Goal: Check status

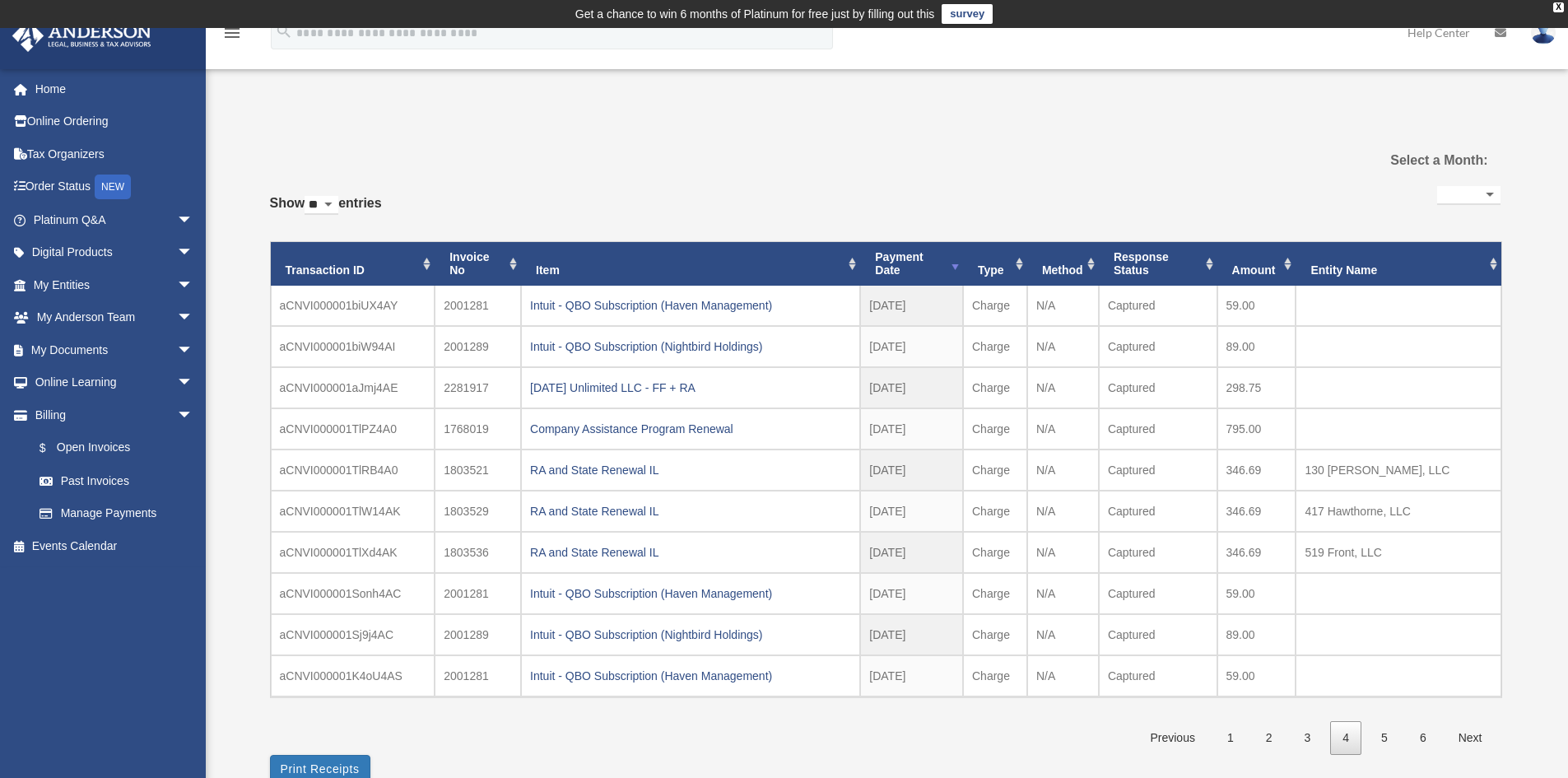
select select
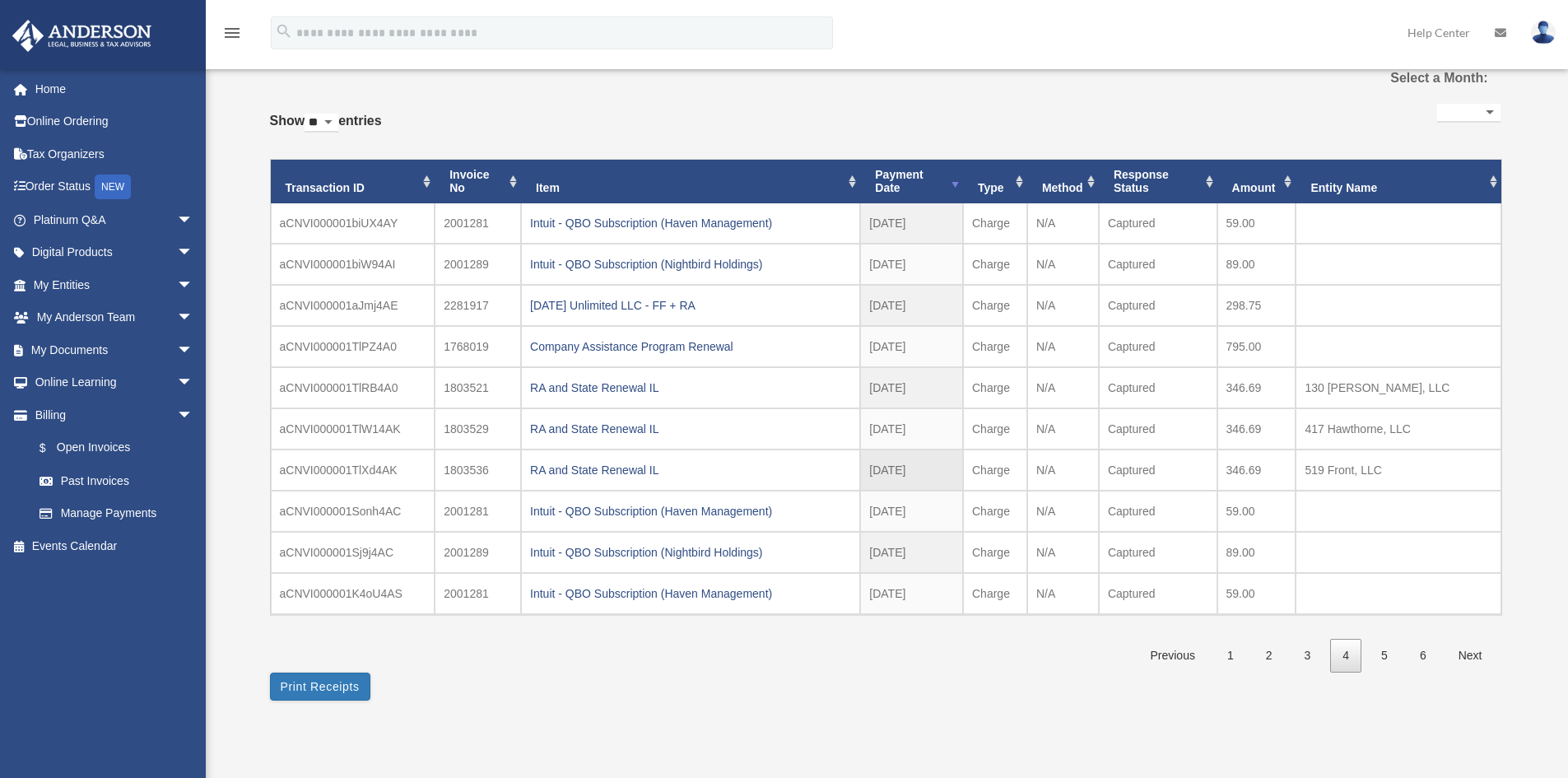
click at [1277, 451] on td "346.69" at bounding box center [1257, 470] width 79 height 41
click at [1236, 661] on link "1" at bounding box center [1230, 656] width 31 height 34
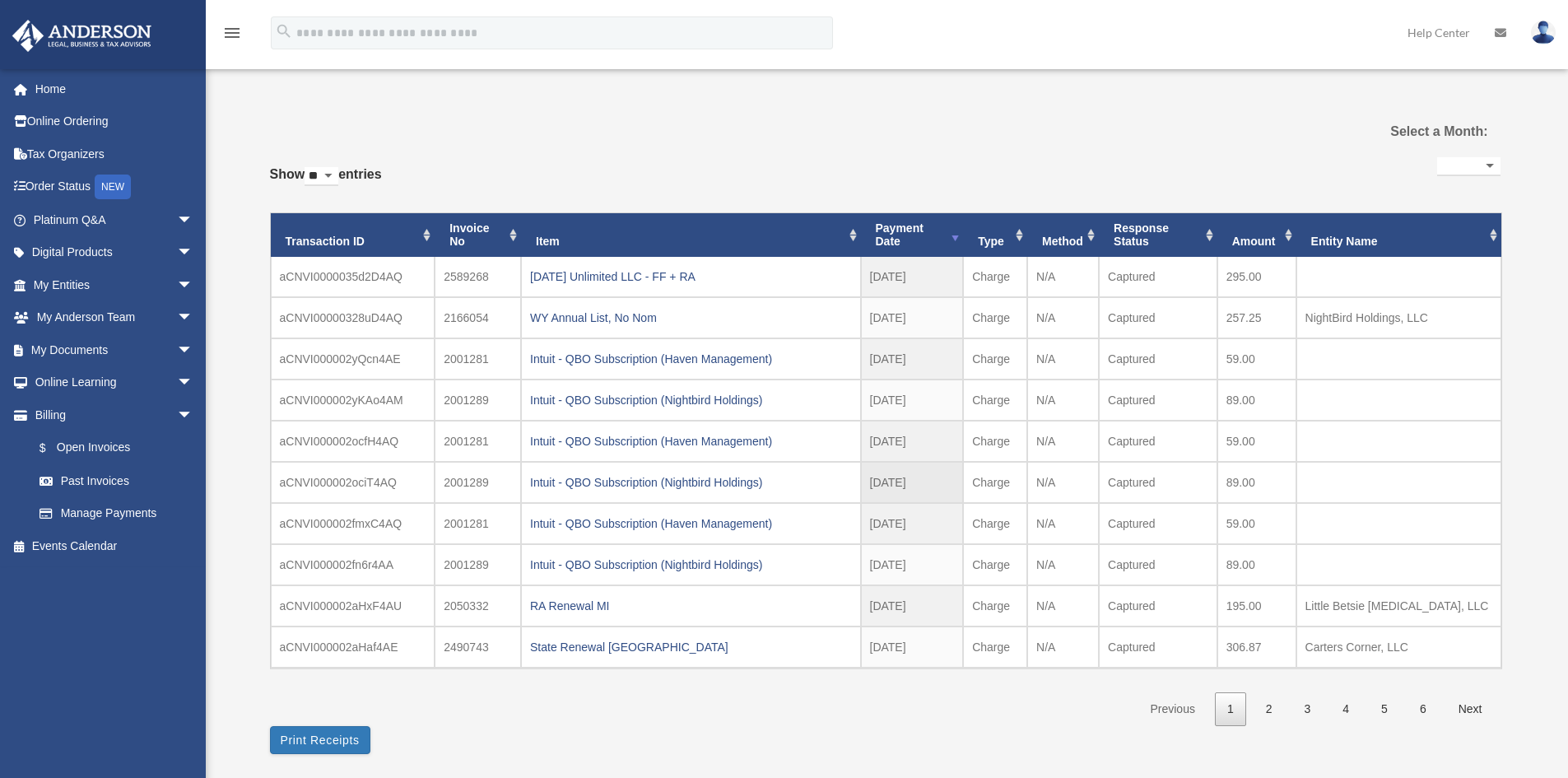
scroll to position [0, 0]
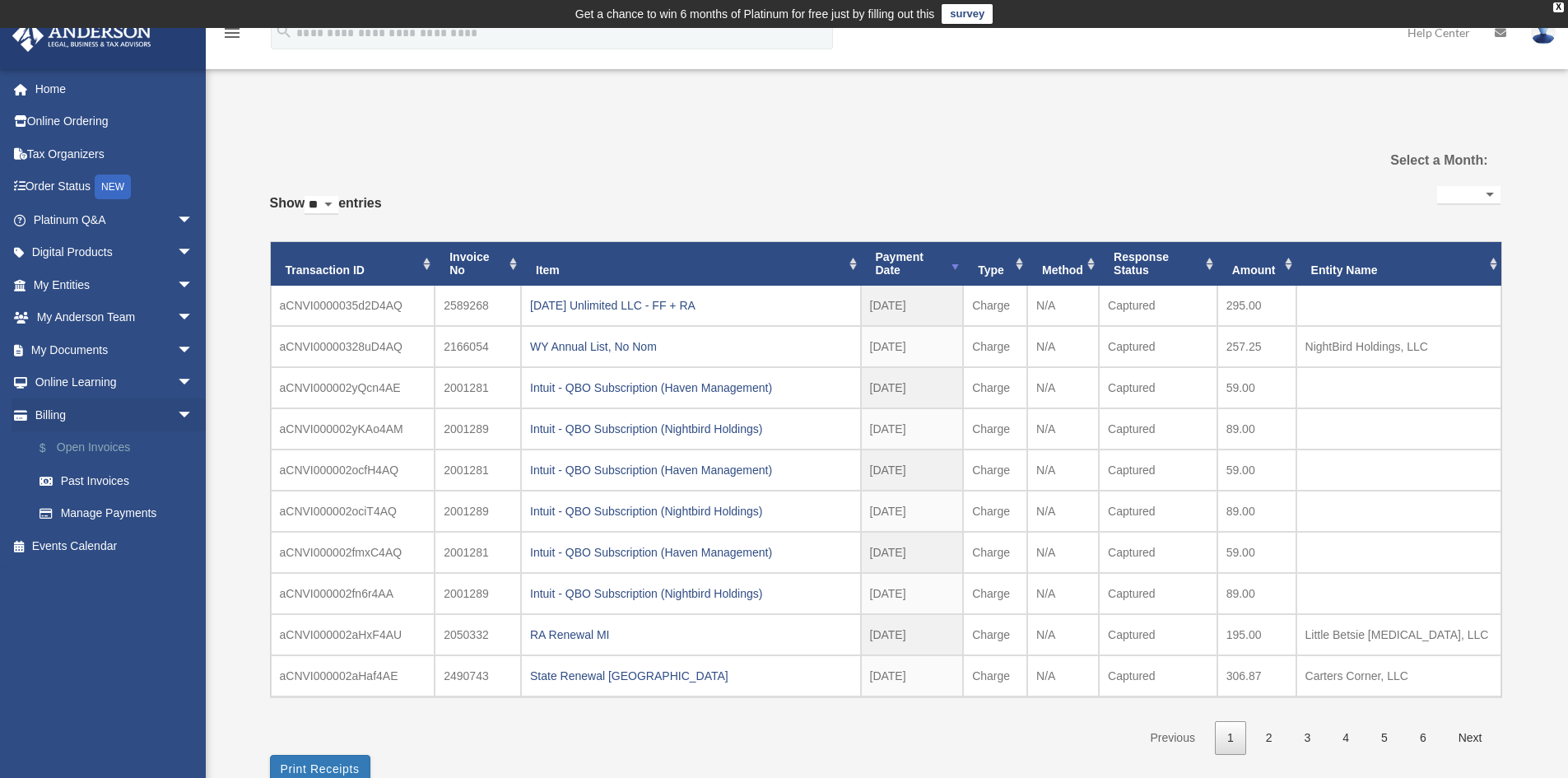
click at [97, 443] on link "$ Open Invoices" at bounding box center [120, 448] width 195 height 34
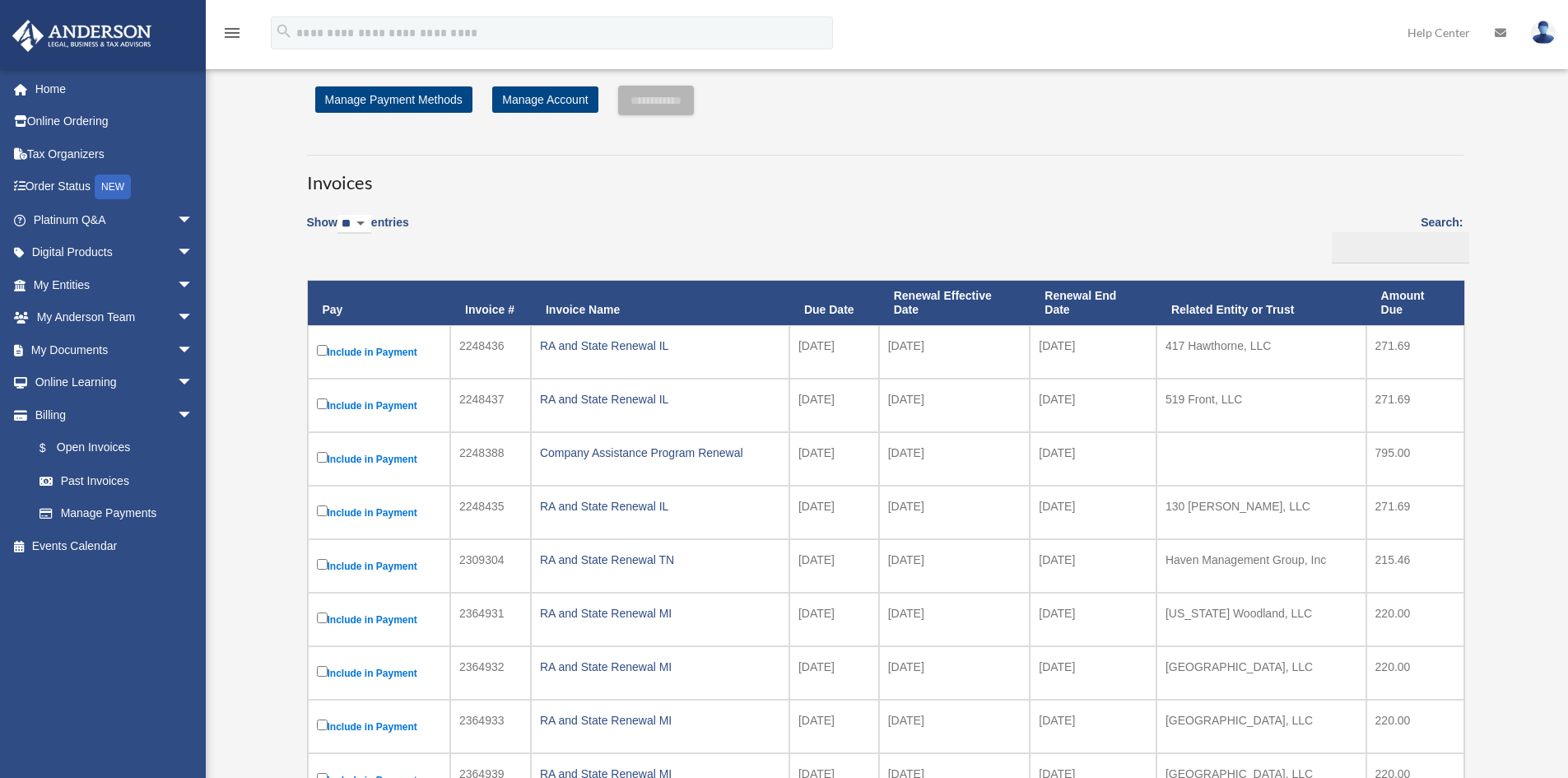
scroll to position [165, 0]
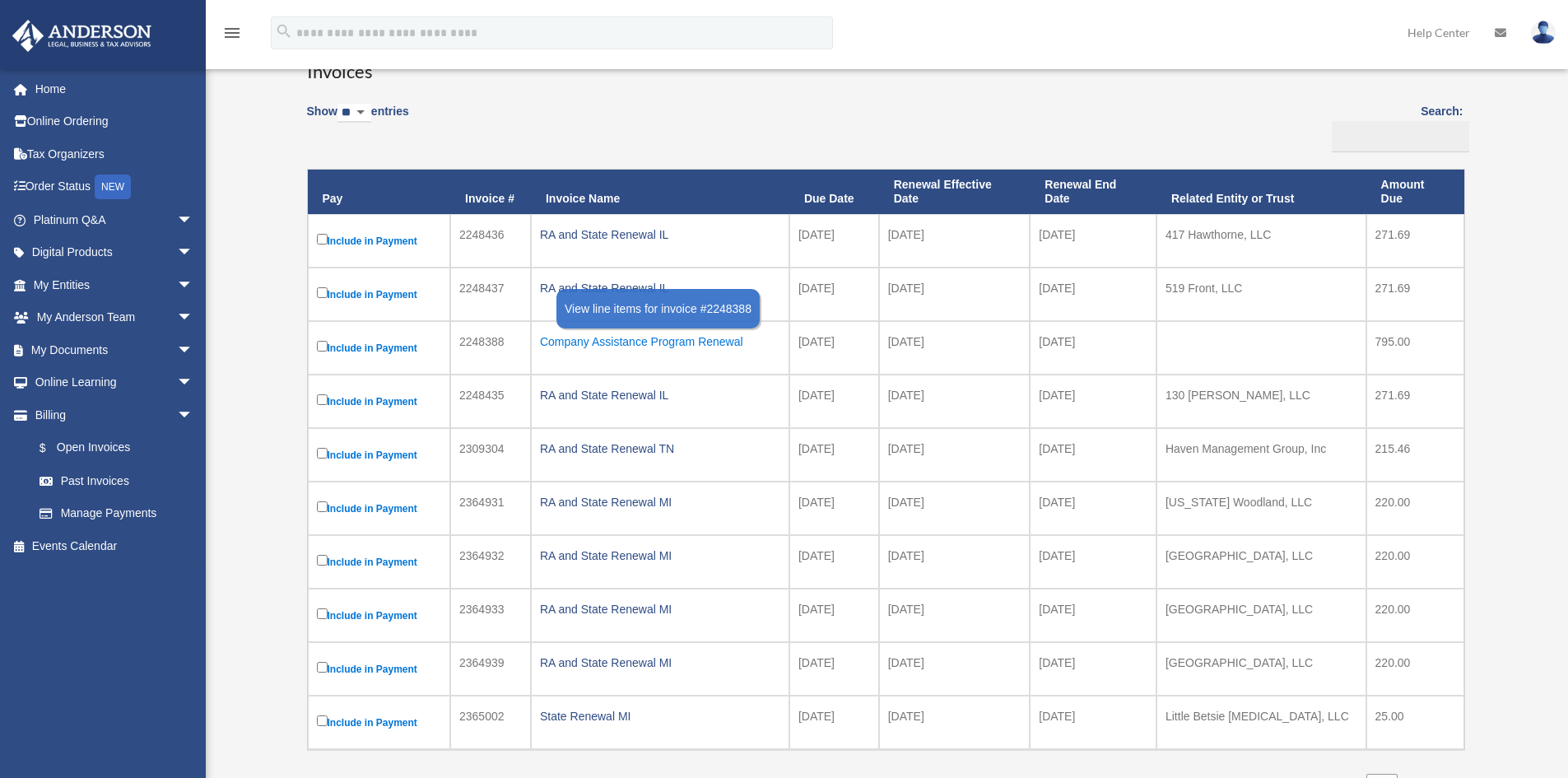
click at [595, 338] on div "Company Assistance Program Renewal" at bounding box center [660, 341] width 240 height 23
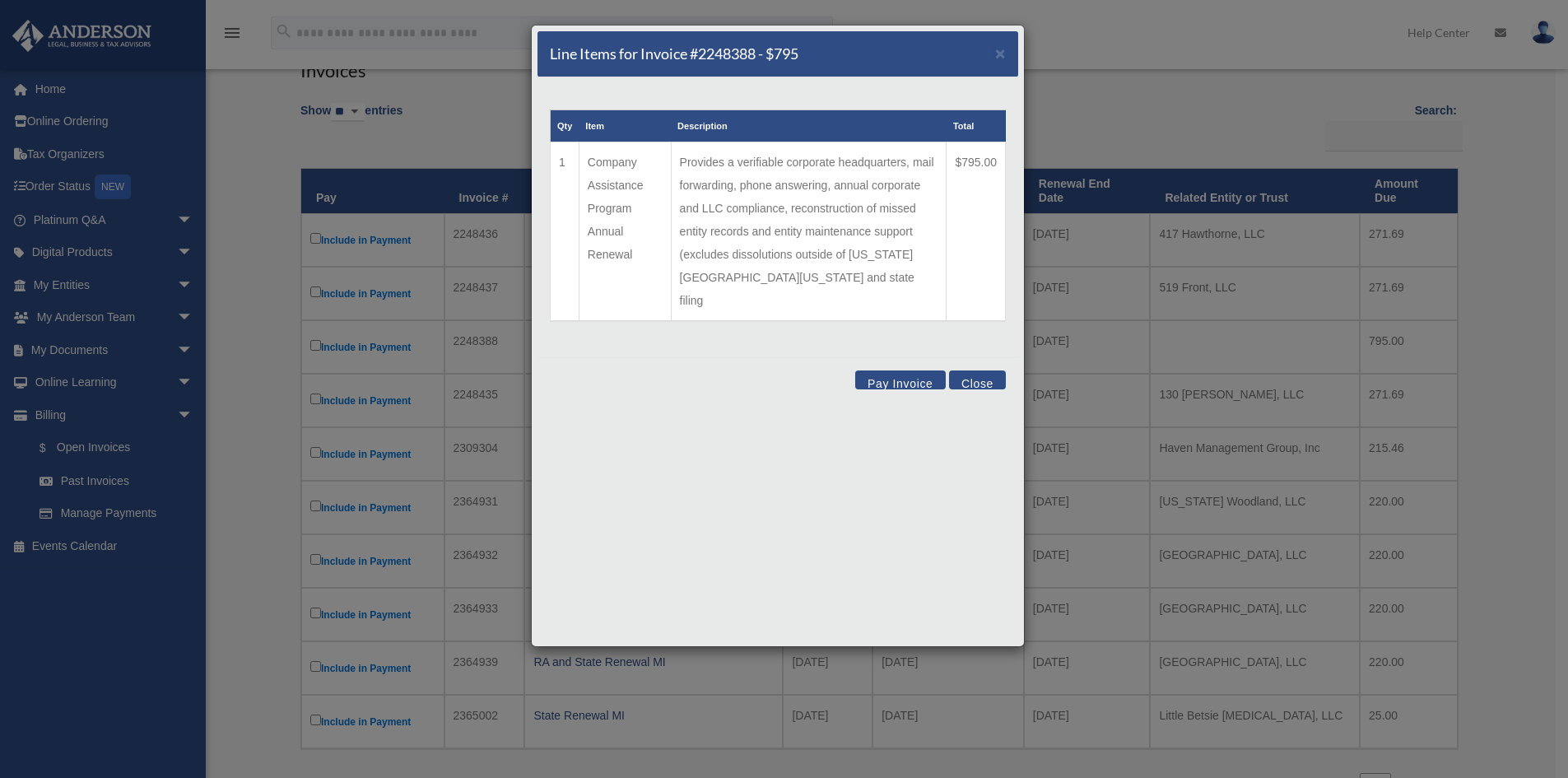
click at [978, 370] on button "Close" at bounding box center [977, 380] width 57 height 19
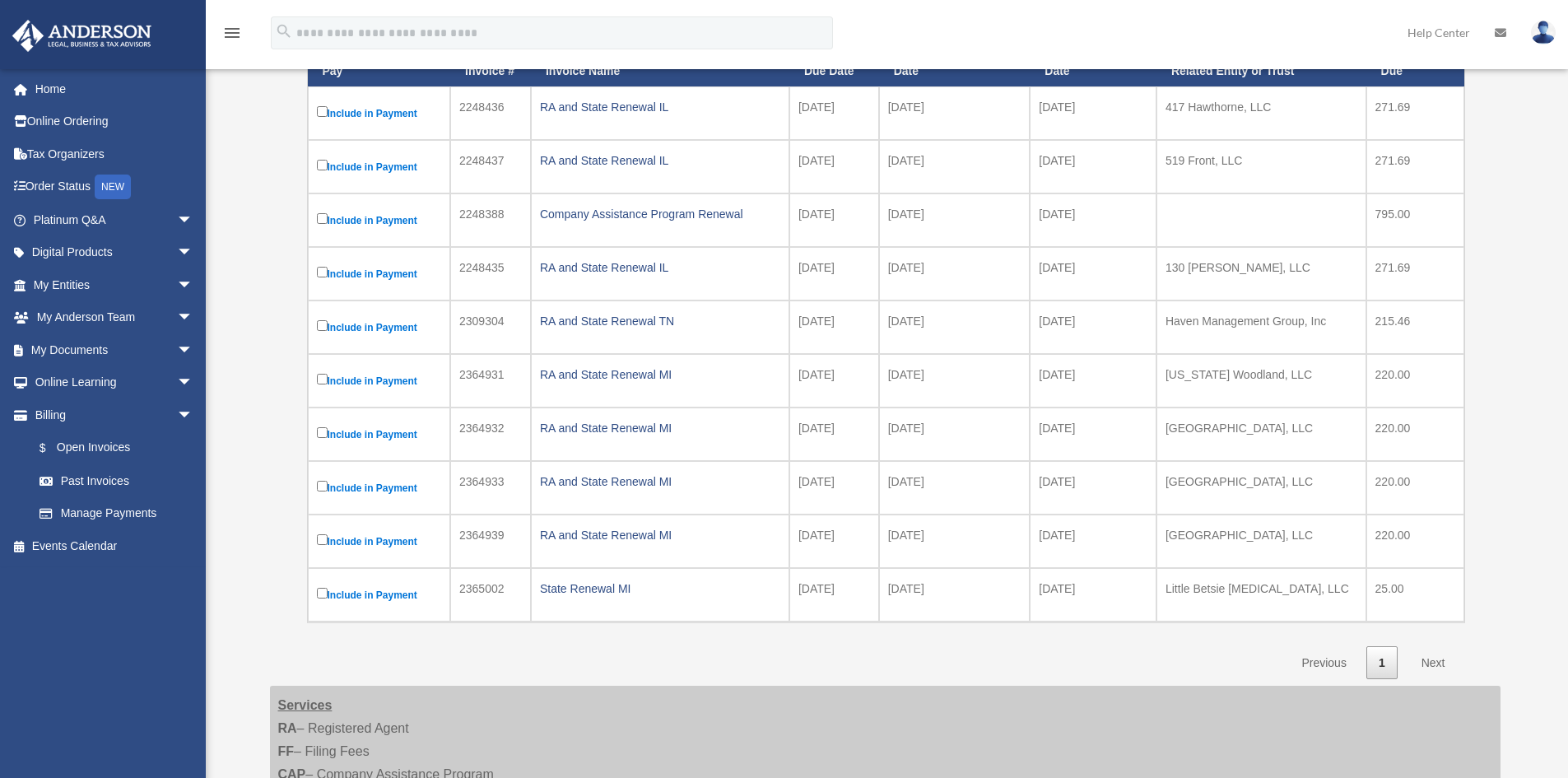
scroll to position [329, 0]
